Goal: Use online tool/utility: Utilize a website feature to perform a specific function

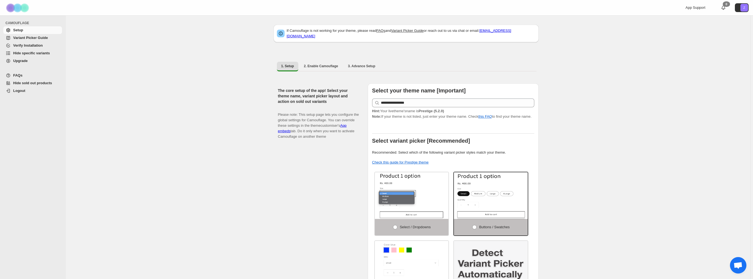
click at [34, 53] on span "Hide specific variants" at bounding box center [31, 53] width 37 height 4
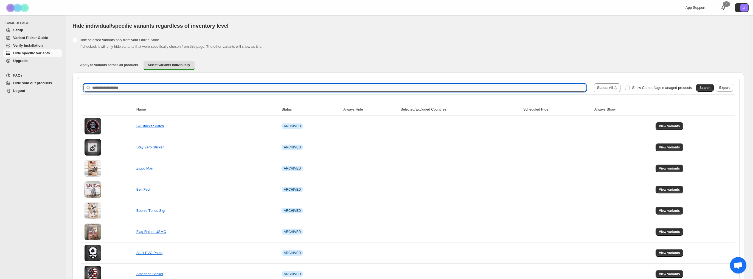
click at [173, 88] on input "Search product name" at bounding box center [339, 88] width 494 height 8
type input "******"
click at [712, 85] on button "Search" at bounding box center [705, 88] width 18 height 8
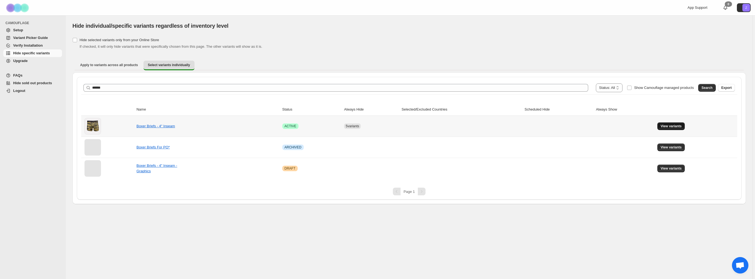
click at [672, 124] on span "View variants" at bounding box center [671, 126] width 21 height 4
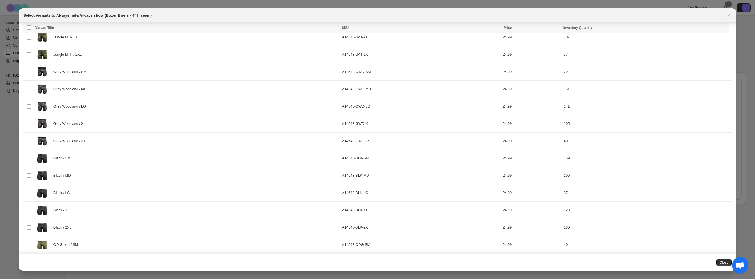
scroll to position [487, 0]
click at [730, 13] on icon "Close" at bounding box center [728, 15] width 5 height 5
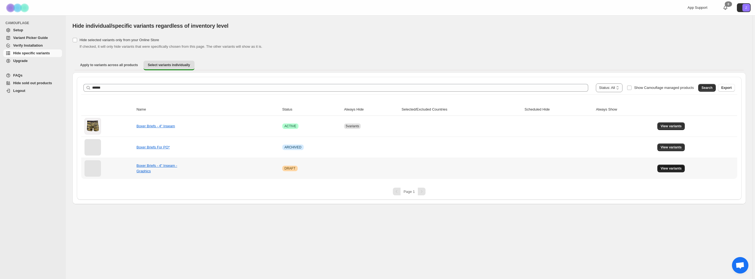
click at [671, 167] on span "View variants" at bounding box center [671, 168] width 21 height 4
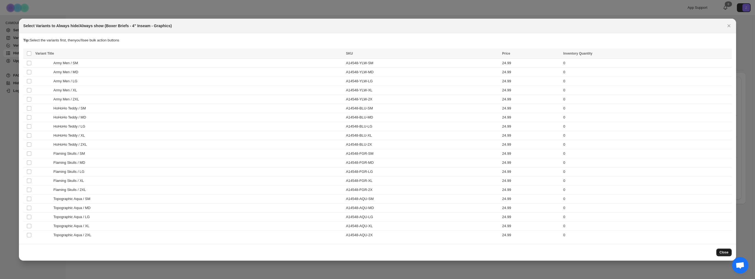
click at [724, 250] on span "Close" at bounding box center [724, 252] width 9 height 4
